Goal: Task Accomplishment & Management: Use online tool/utility

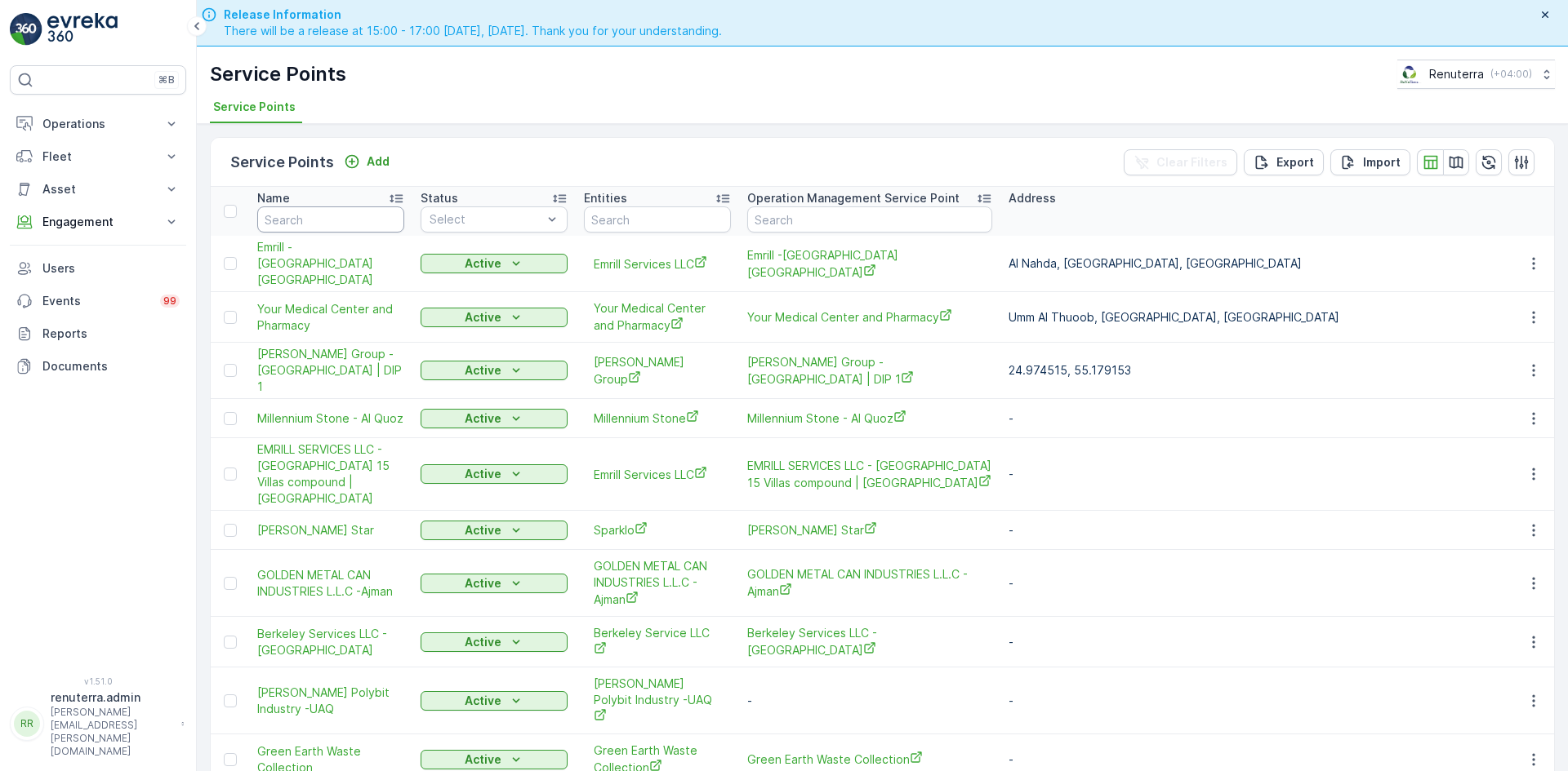
click at [299, 210] on input "text" at bounding box center [330, 220] width 147 height 26
type input "npc"
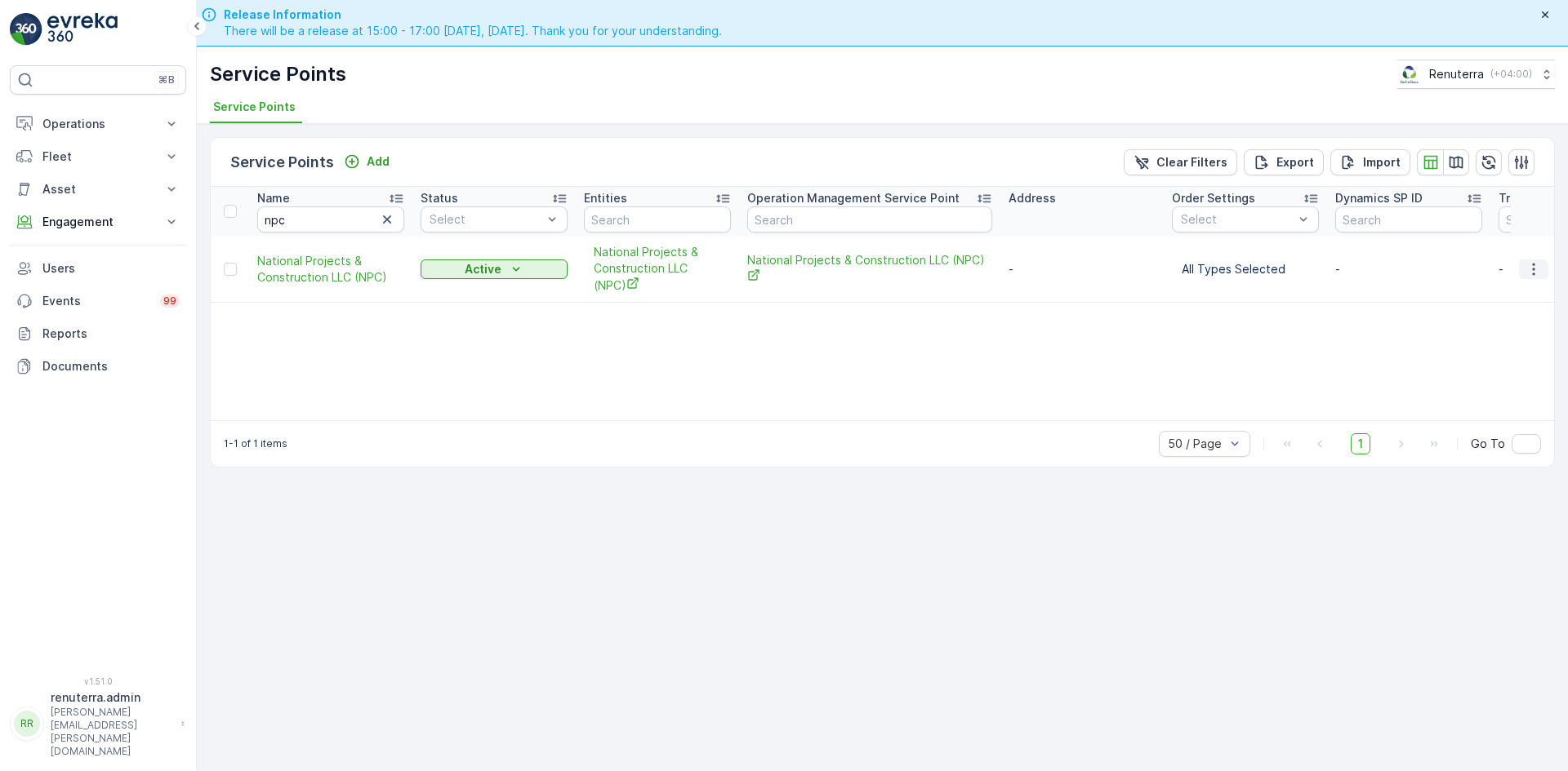
click at [1531, 274] on icon "button" at bounding box center [1533, 269] width 17 height 17
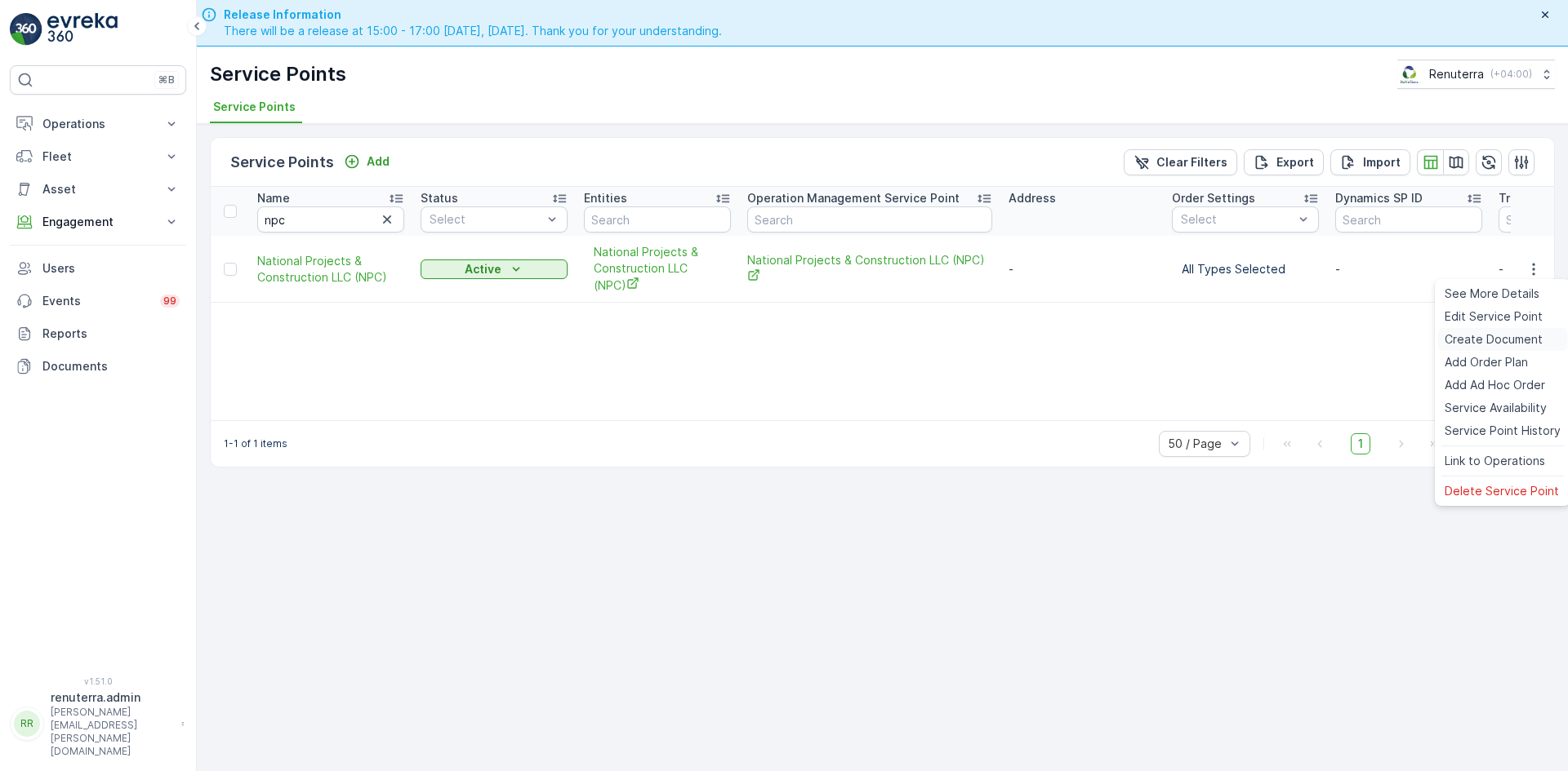
click at [1485, 342] on span "Create Document" at bounding box center [1493, 339] width 98 height 17
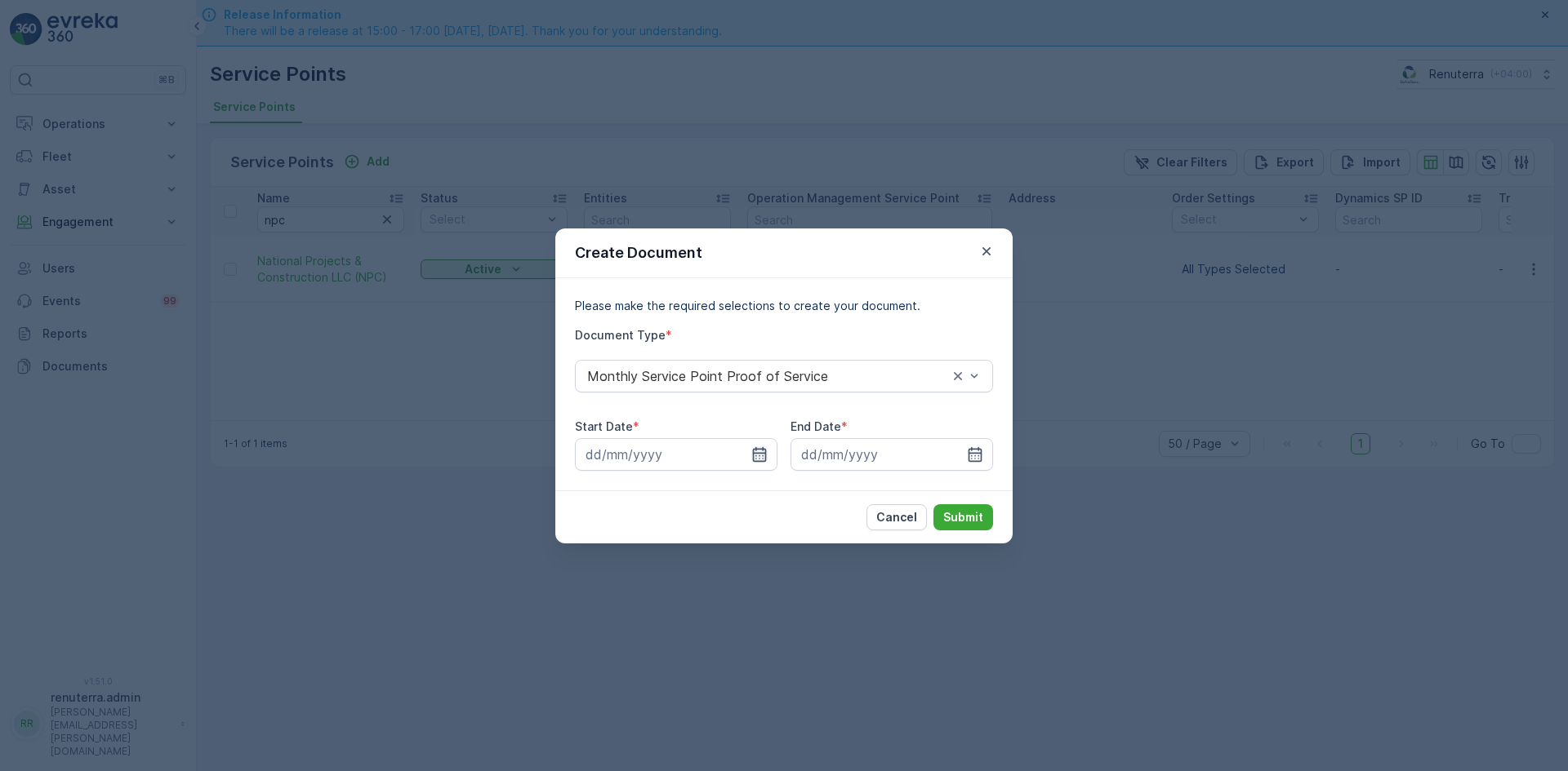
click at [759, 449] on icon "button" at bounding box center [760, 454] width 14 height 15
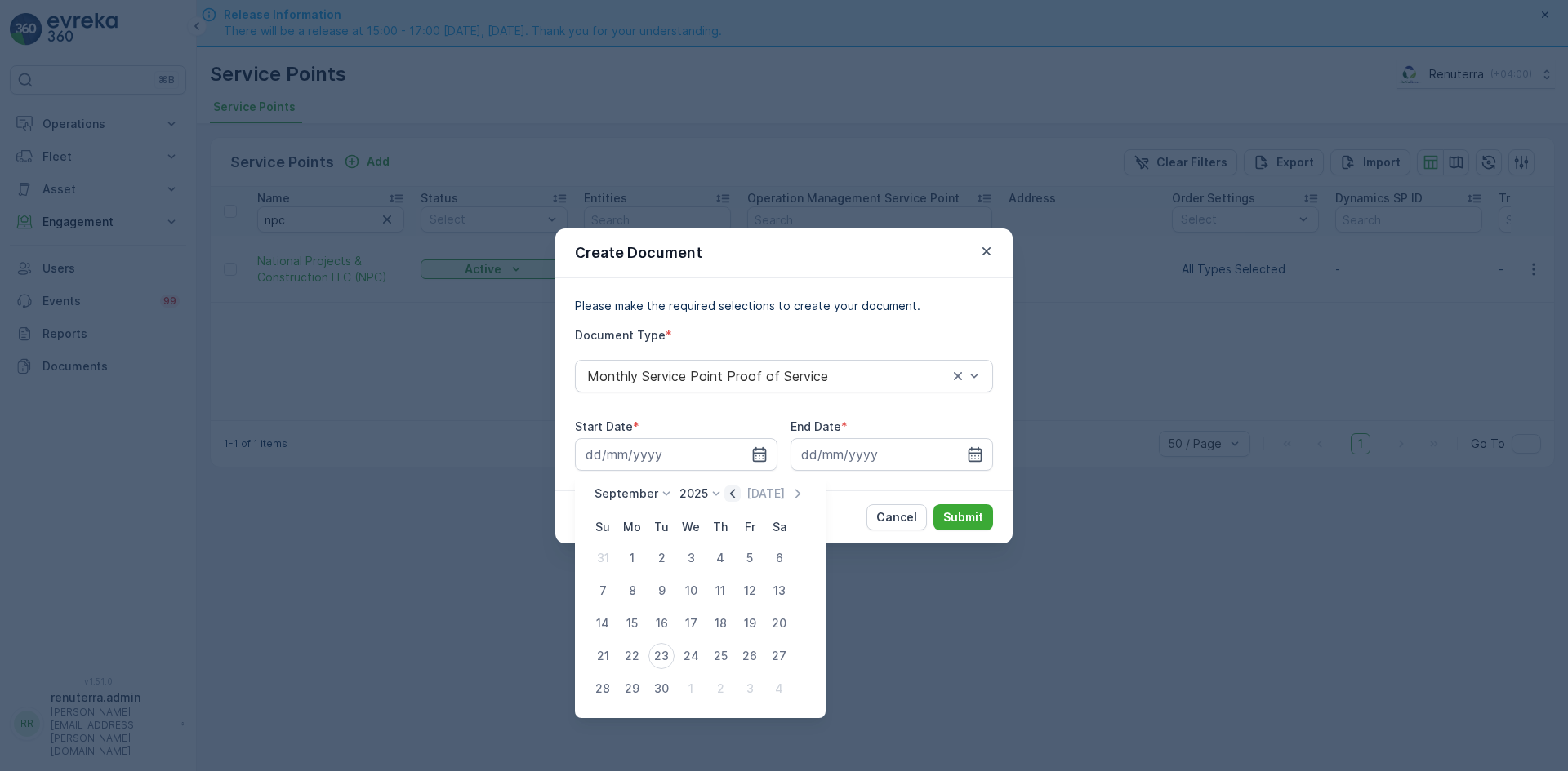
click at [732, 493] on icon "button" at bounding box center [732, 494] width 17 height 17
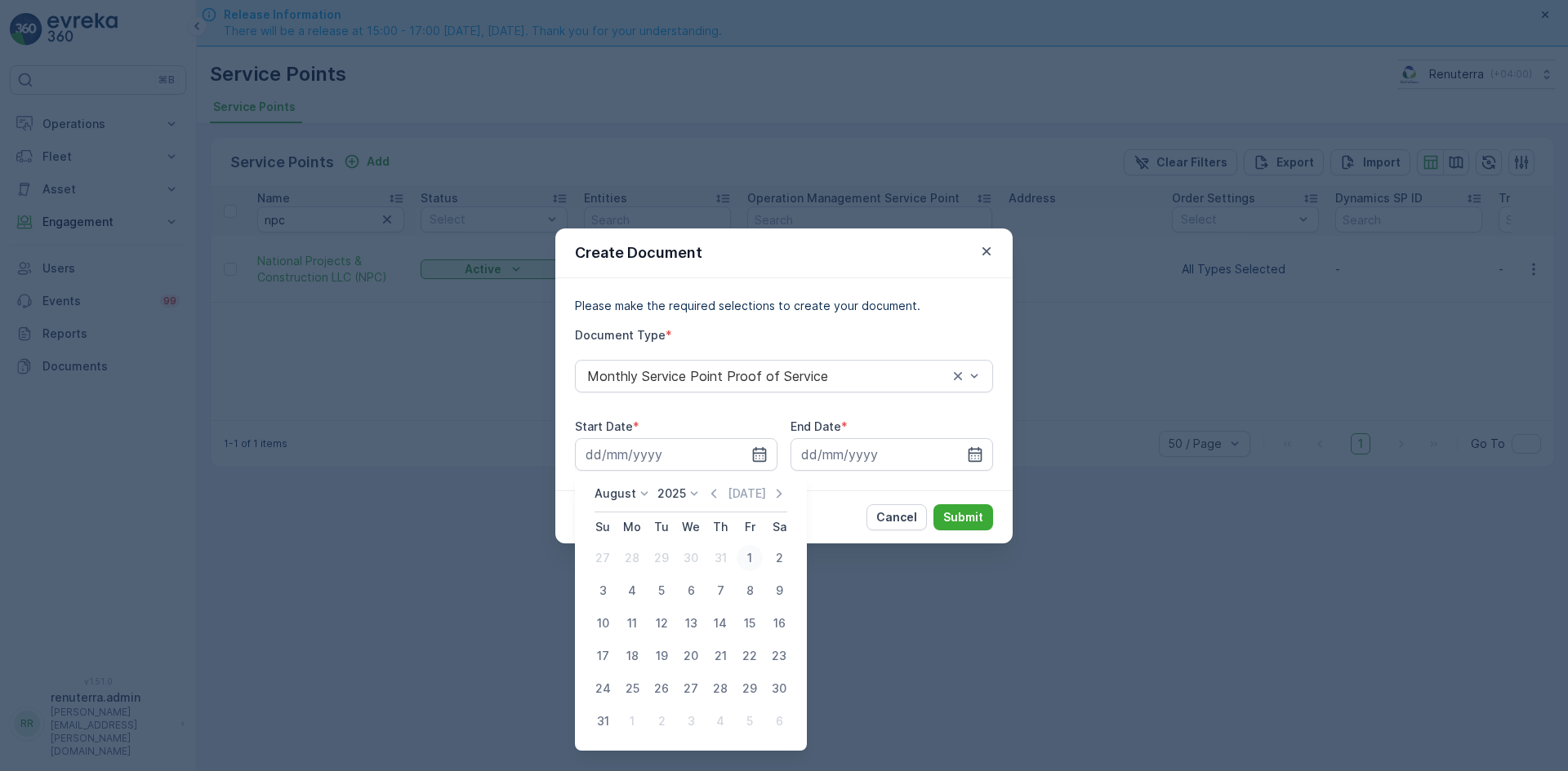
click at [749, 555] on div "1" at bounding box center [750, 558] width 26 height 26
type input "01.08.2025"
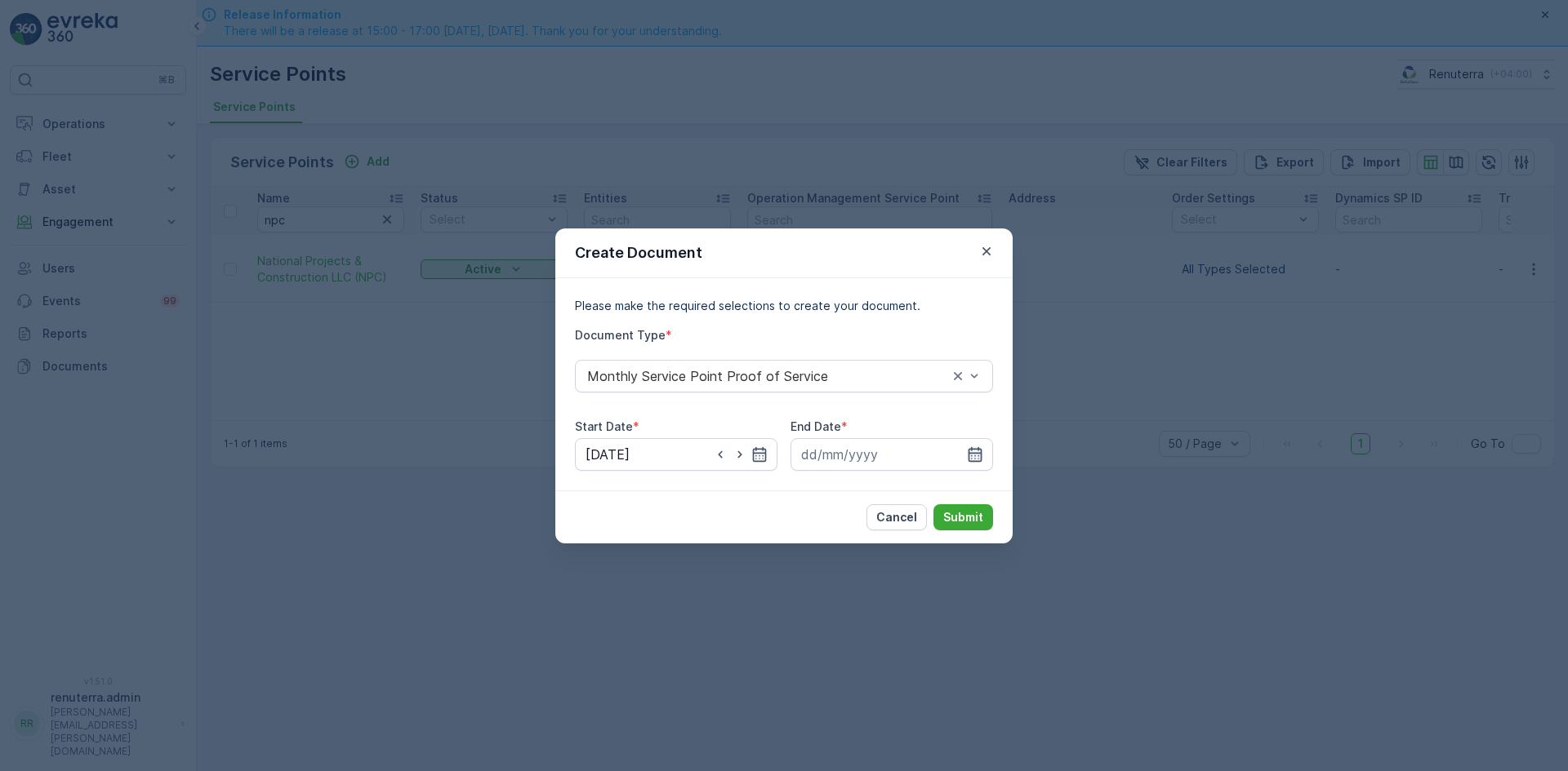
click at [977, 459] on icon "button" at bounding box center [975, 455] width 17 height 17
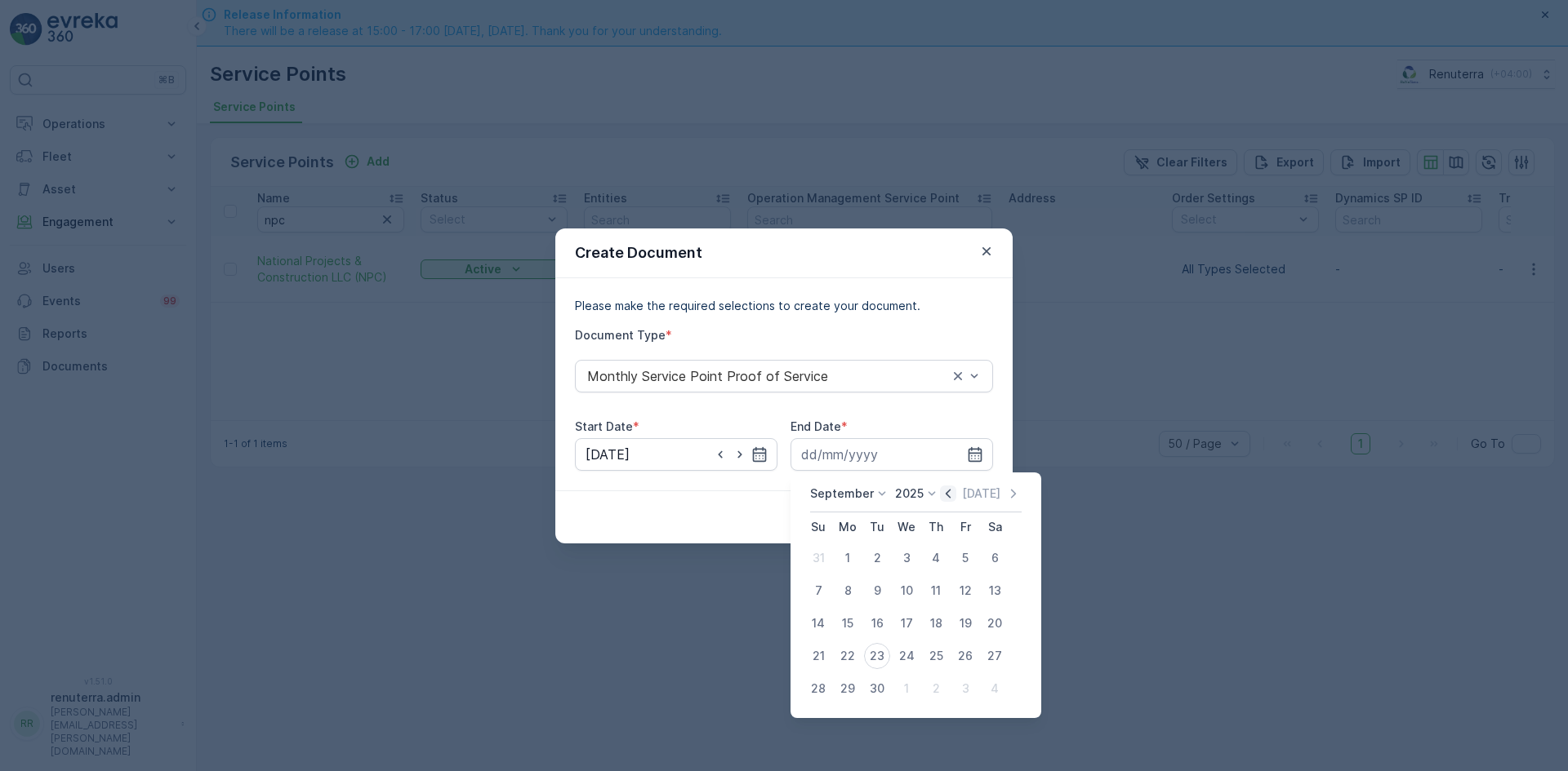
click at [944, 494] on icon "button" at bounding box center [948, 494] width 17 height 17
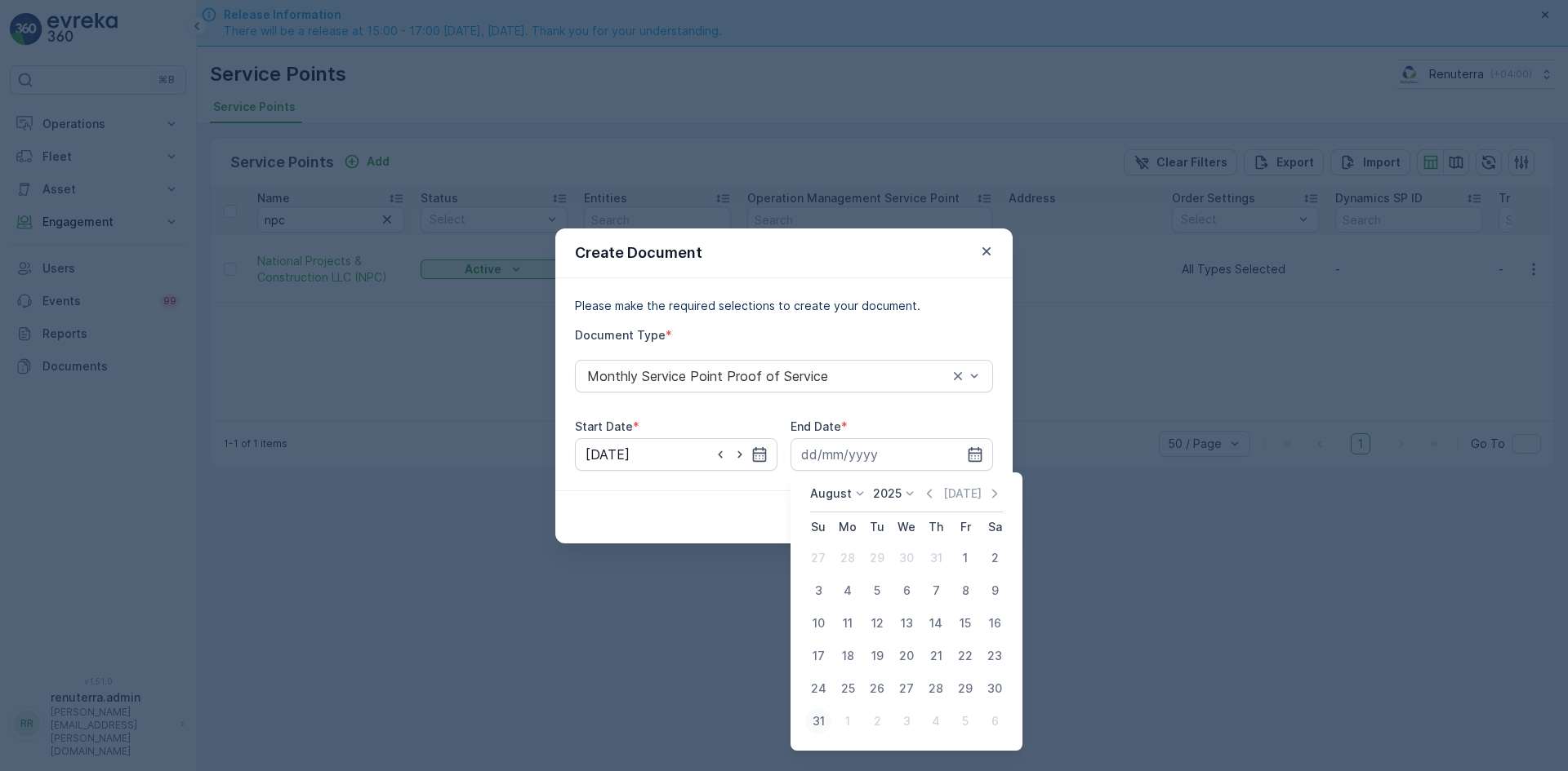
drag, startPoint x: 816, startPoint y: 738, endPoint x: 823, endPoint y: 728, distance: 12.2
click at [817, 735] on div "August 2025 Today Su Mo Tu We Th Fr Sa 27 28 29 30 31 1 2 3 4 5 6 7 8 9 10 11 1…" at bounding box center [906, 612] width 232 height 278
click at [824, 725] on div "31" at bounding box center [818, 721] width 26 height 26
type input "31.08.2025"
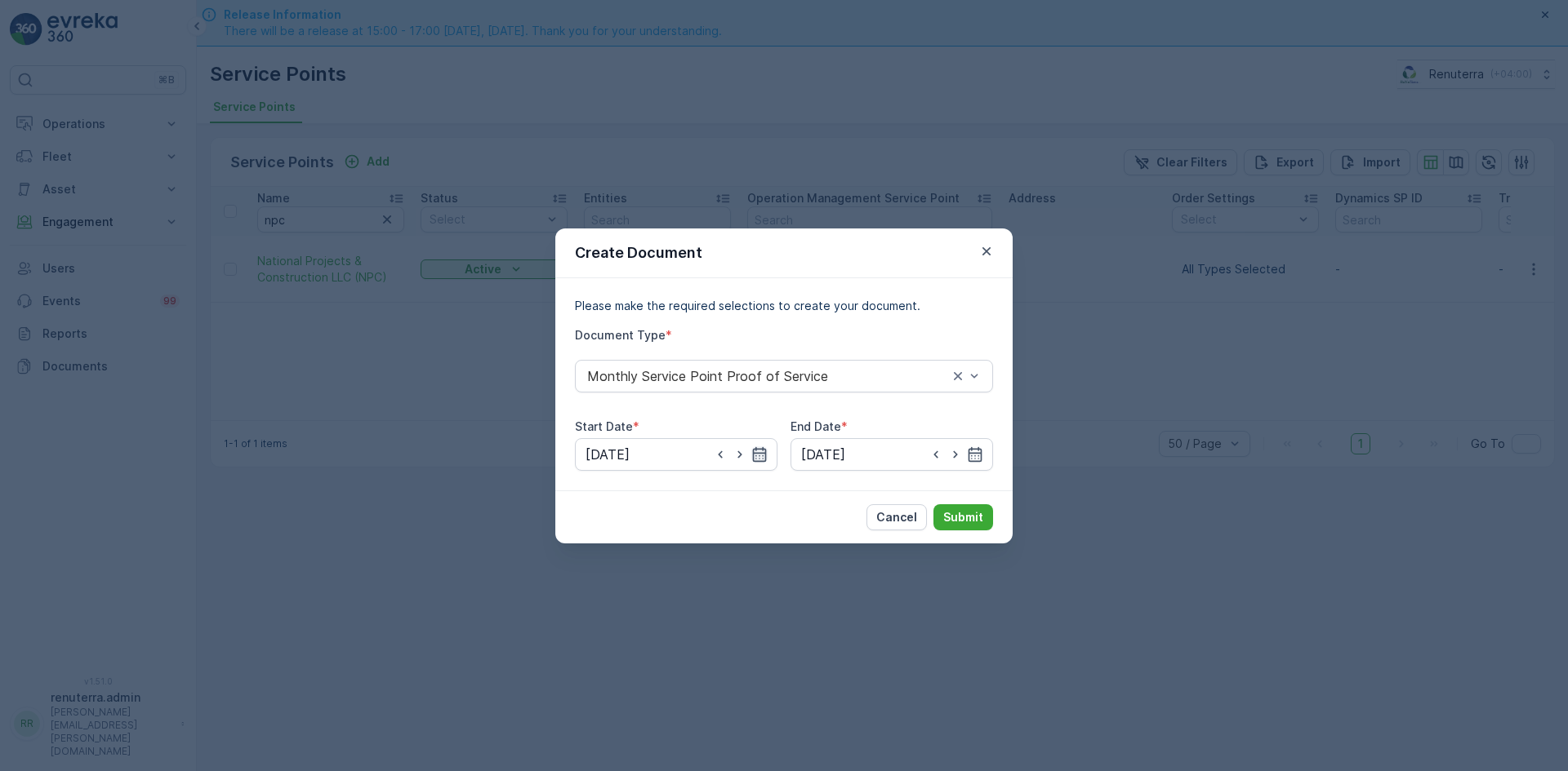
click at [756, 455] on icon "button" at bounding box center [759, 455] width 17 height 17
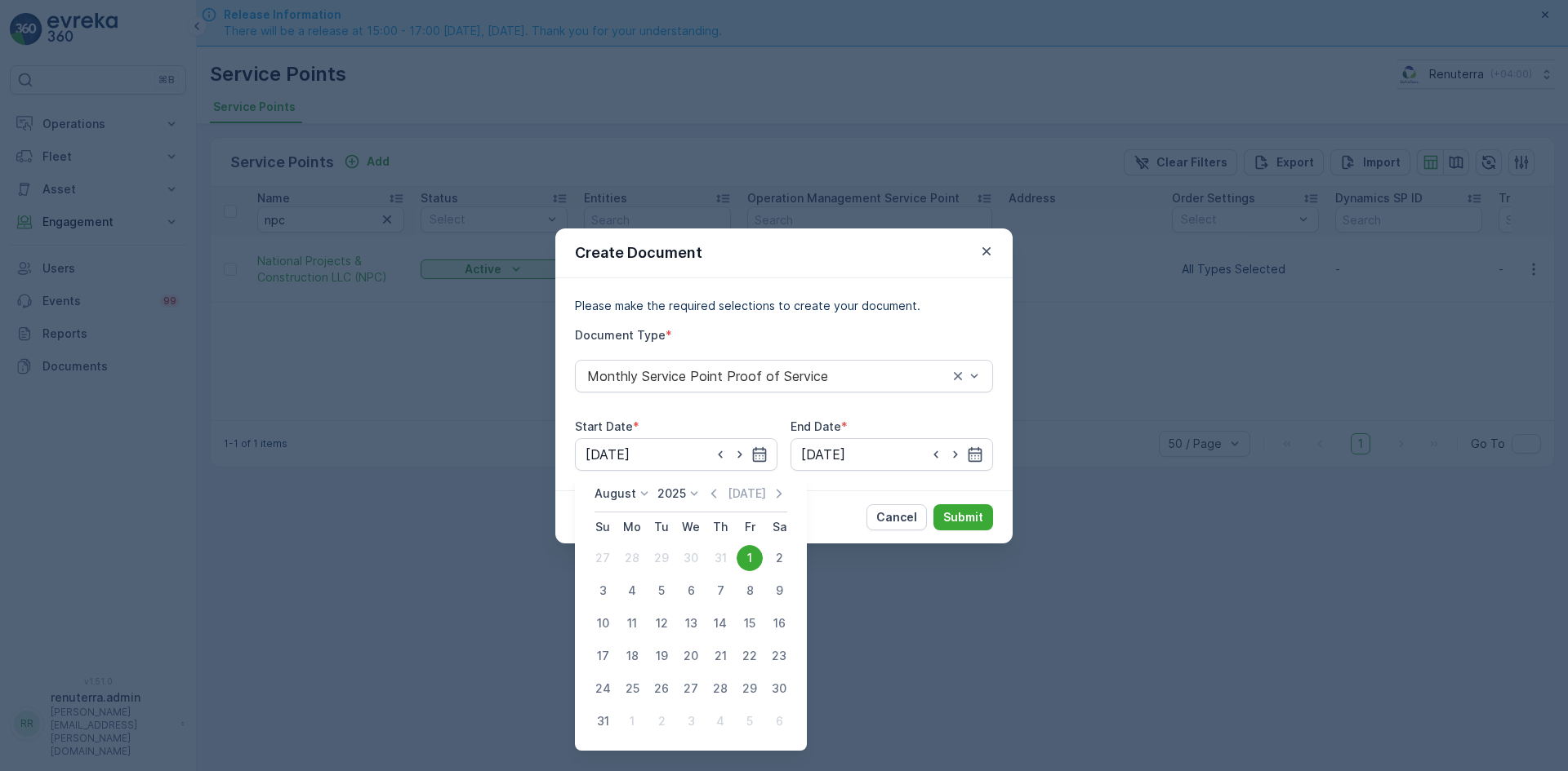
drag, startPoint x: 766, startPoint y: 489, endPoint x: 762, endPoint y: 519, distance: 30.3
click at [765, 494] on div "Today" at bounding box center [746, 494] width 82 height 17
click at [776, 494] on icon "button" at bounding box center [778, 494] width 17 height 17
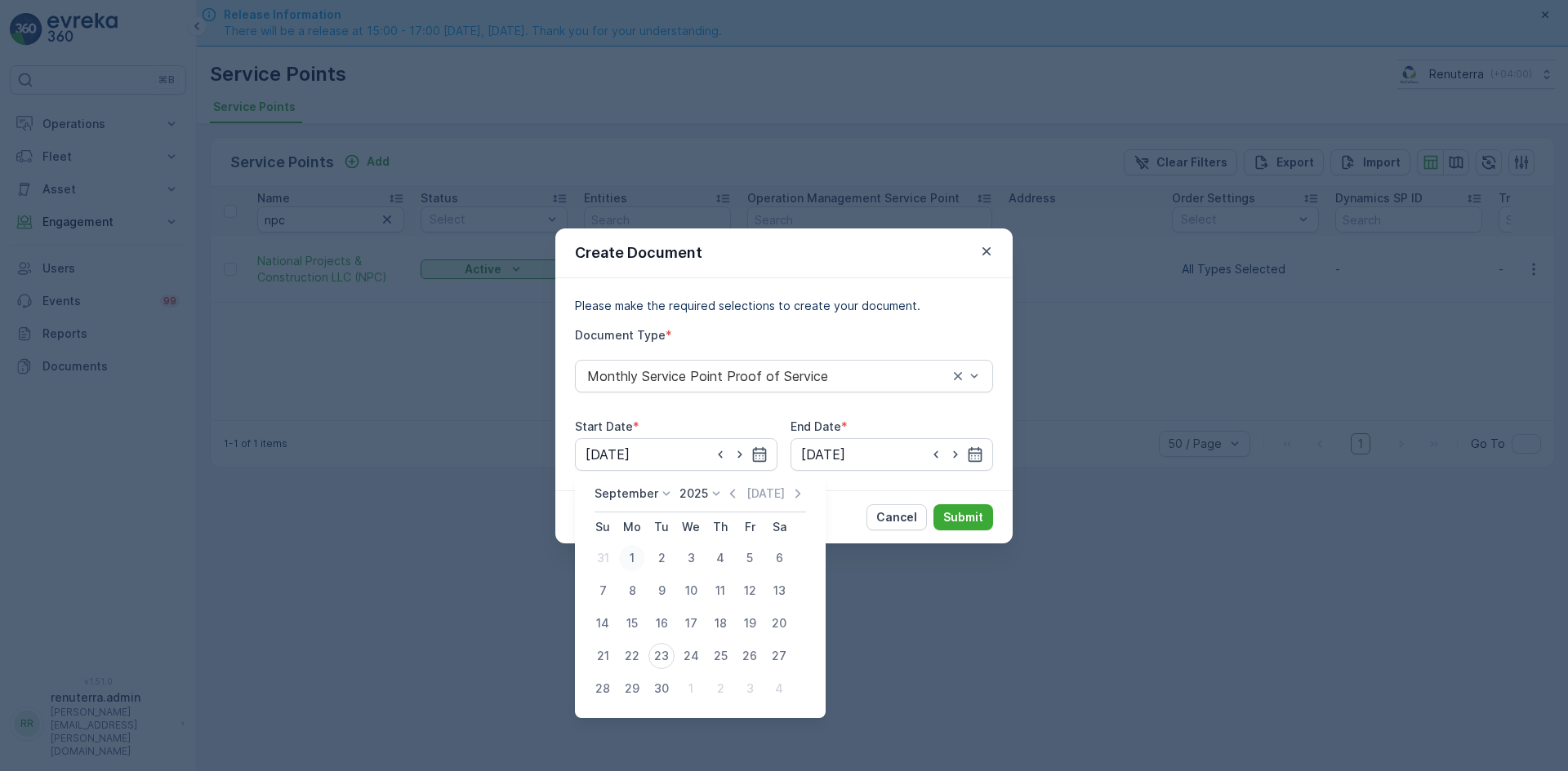
click at [632, 559] on div "1" at bounding box center [632, 558] width 26 height 26
type input "01.09.2025"
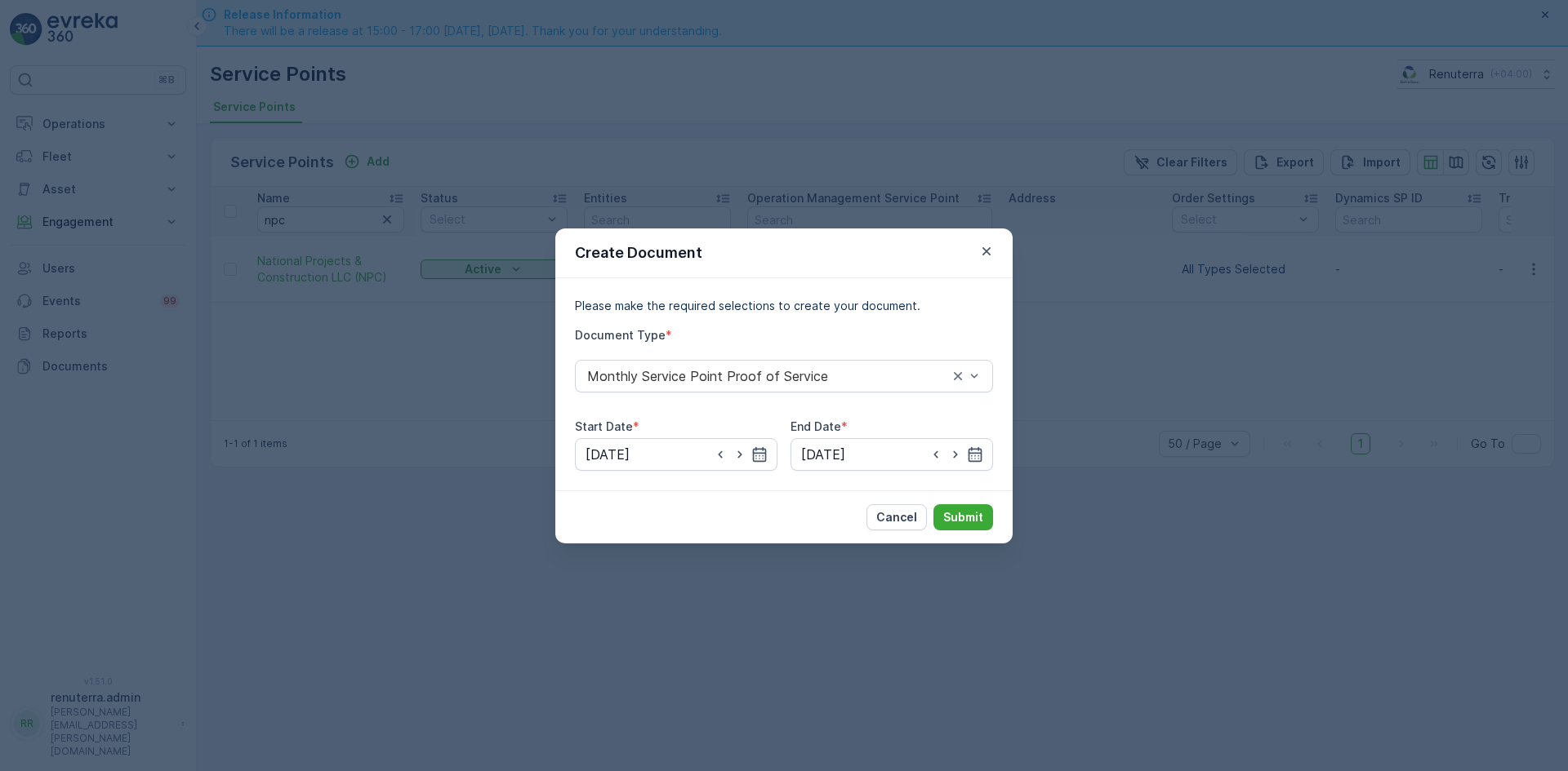
click at [965, 458] on div at bounding box center [956, 455] width 56 height 17
drag, startPoint x: 976, startPoint y: 452, endPoint x: 959, endPoint y: 472, distance: 26.2
click at [974, 454] on icon "button" at bounding box center [975, 455] width 17 height 17
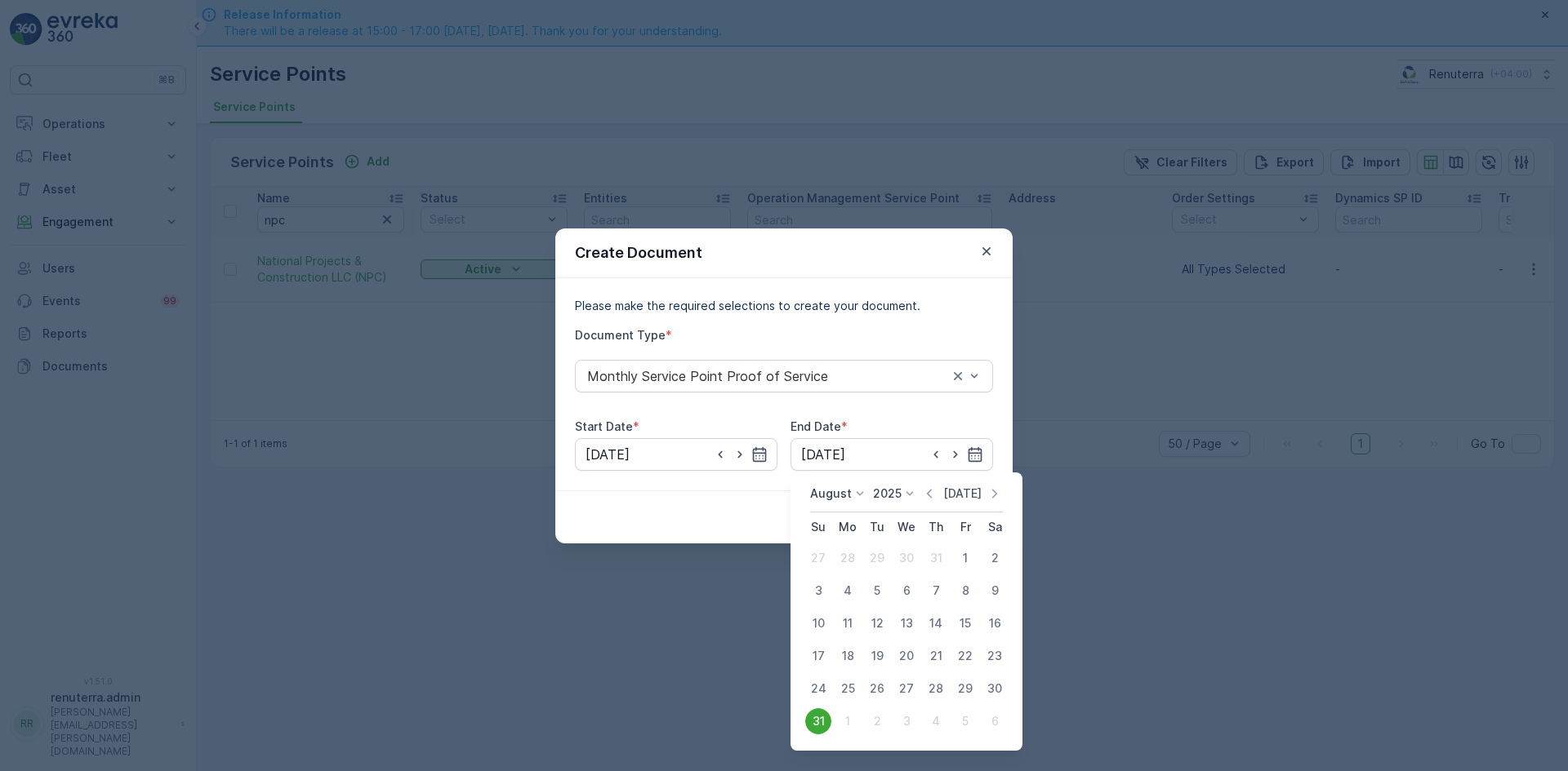
click at [989, 496] on icon "button" at bounding box center [994, 494] width 17 height 17
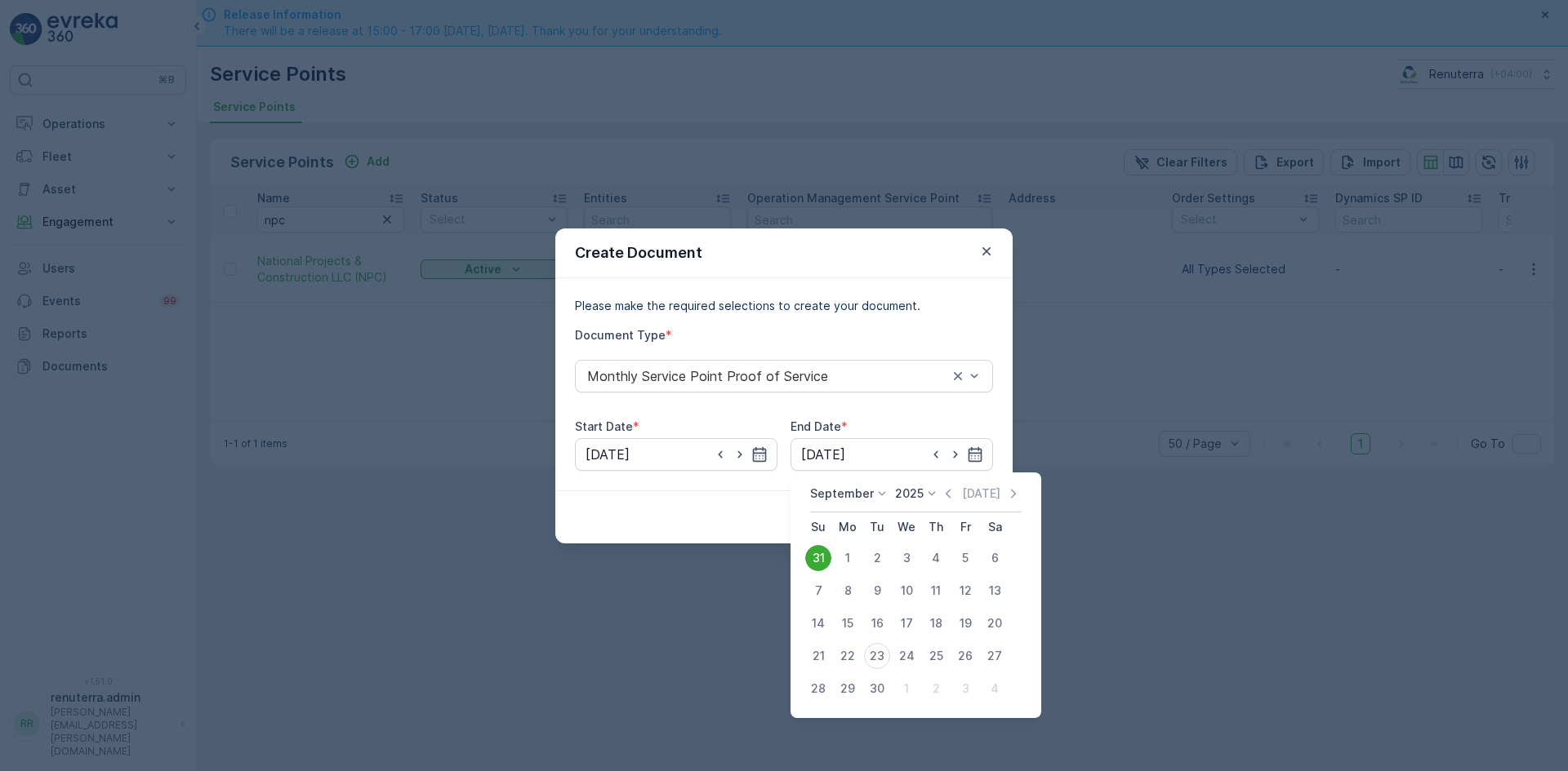
click at [873, 658] on div "23" at bounding box center [877, 656] width 26 height 26
type input "23.09.2025"
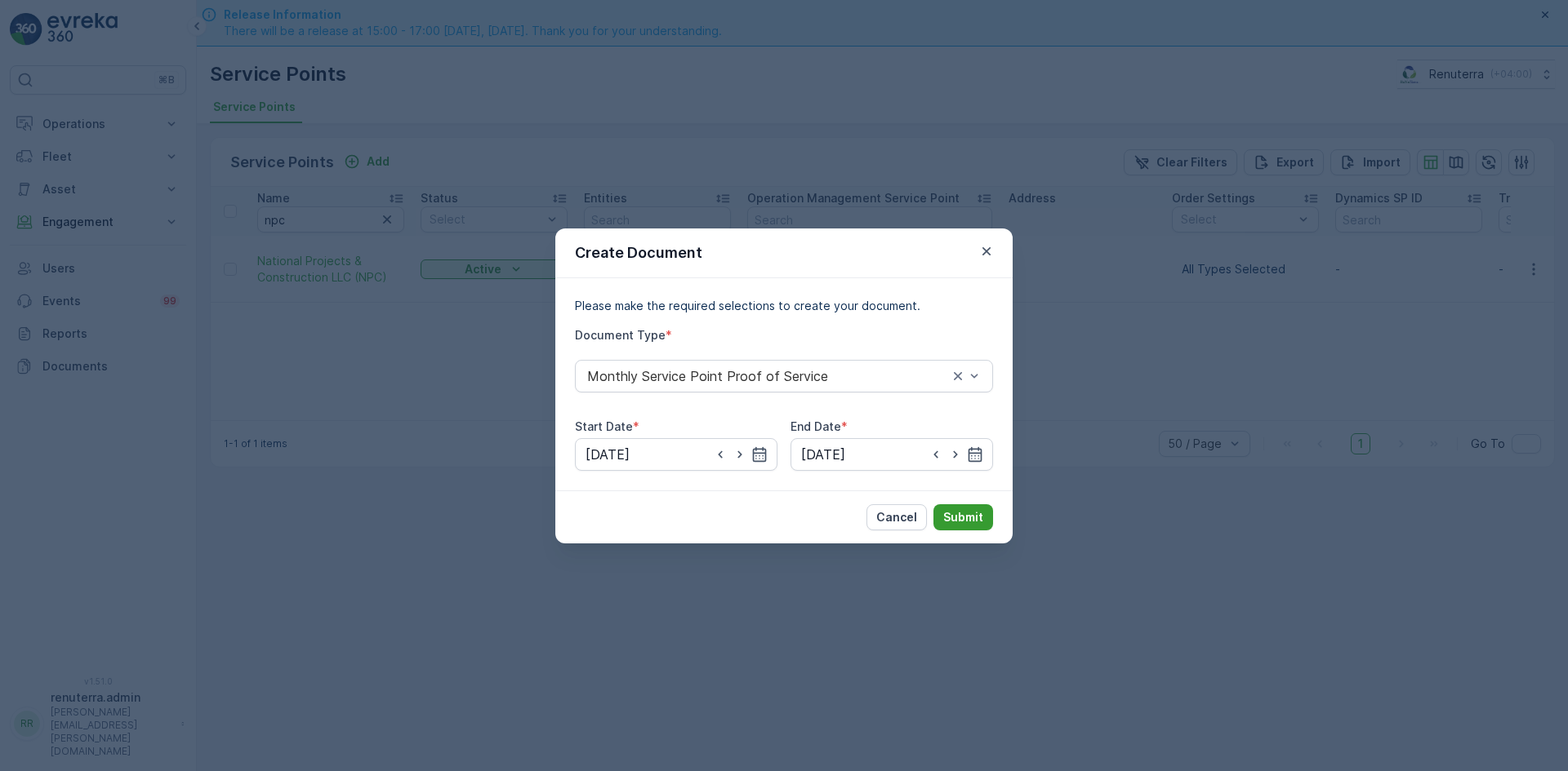
click at [950, 515] on p "Submit" at bounding box center [964, 517] width 40 height 17
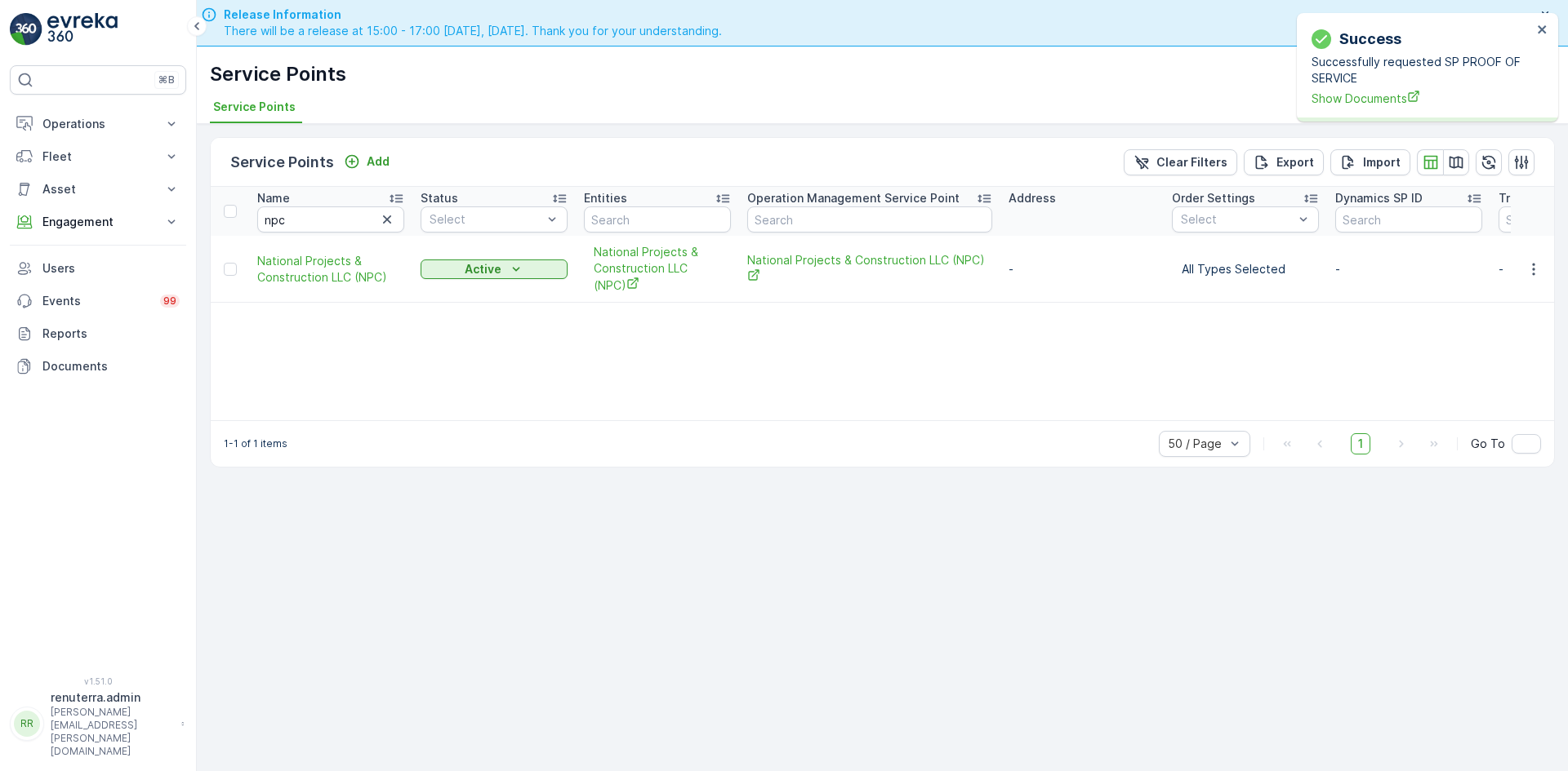
click at [1383, 89] on div "Successfully requested SP PROOF OF SERVICE Show Documents" at bounding box center [1422, 80] width 221 height 53
click at [1383, 96] on span "Show Documents" at bounding box center [1422, 98] width 221 height 17
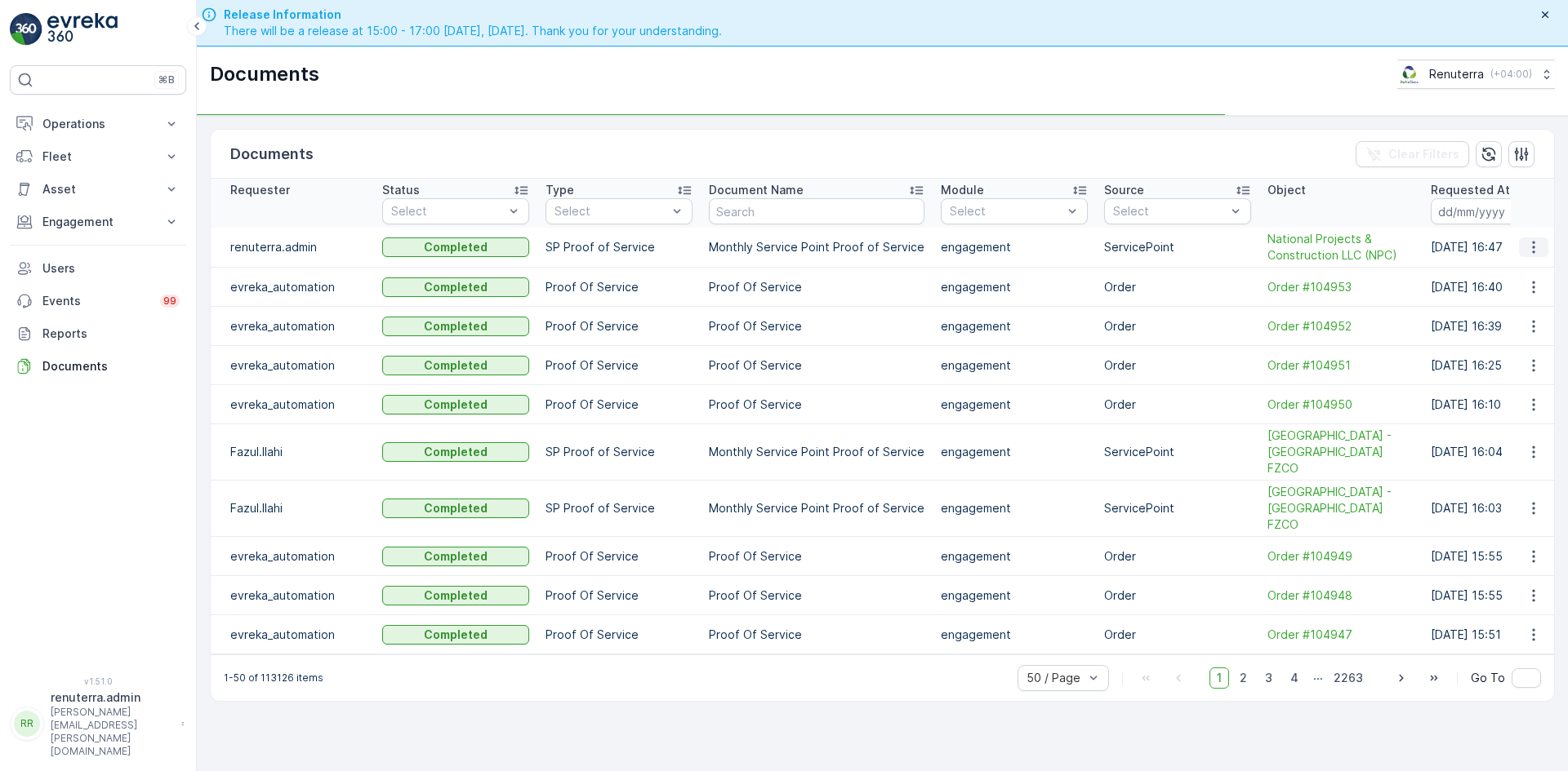
click at [1537, 251] on icon "button" at bounding box center [1533, 247] width 17 height 17
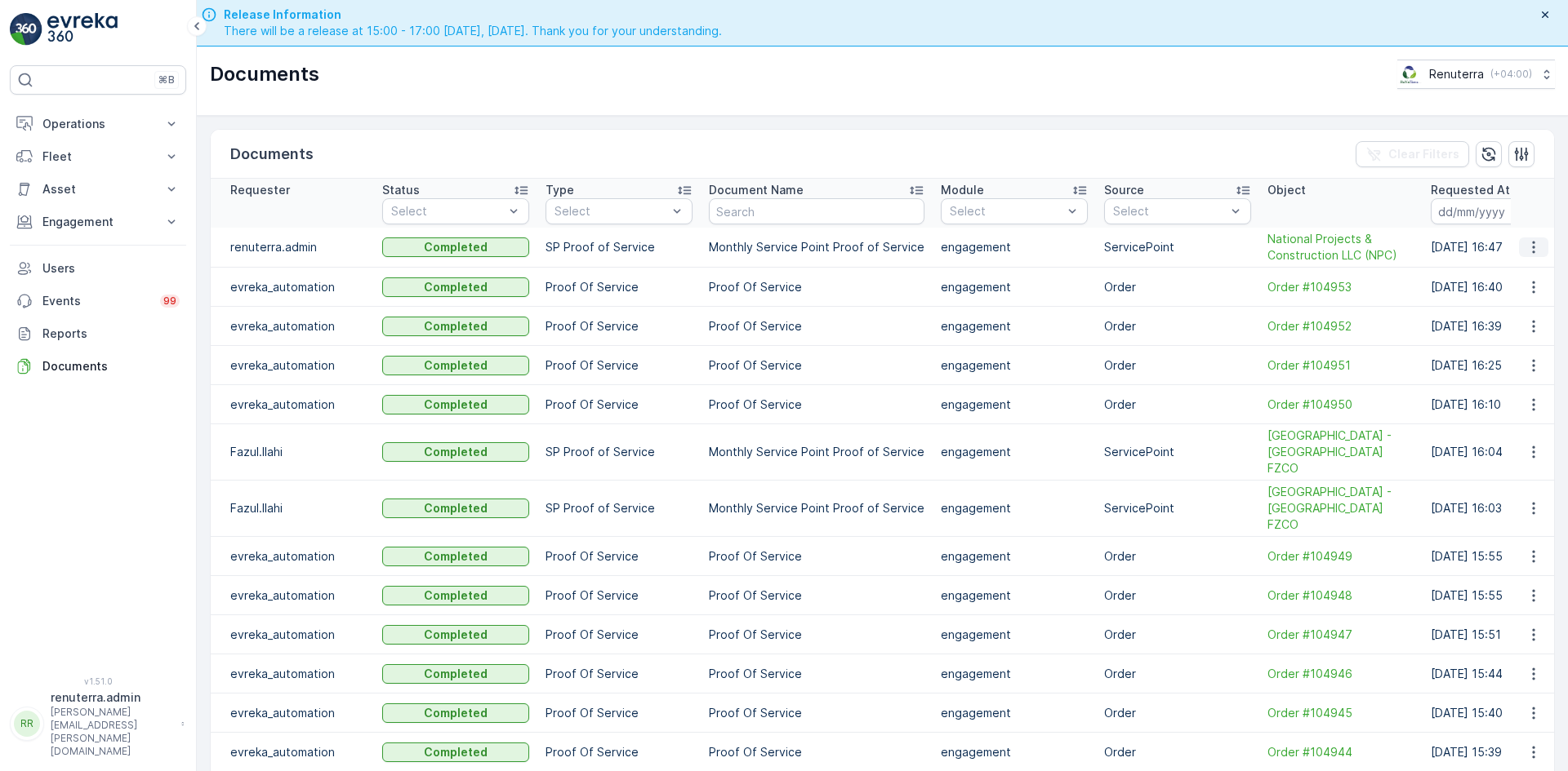
click at [1531, 245] on icon "button" at bounding box center [1533, 247] width 17 height 17
click at [1519, 276] on span "See Details" at bounding box center [1529, 271] width 63 height 17
